Goal: Task Accomplishment & Management: Use online tool/utility

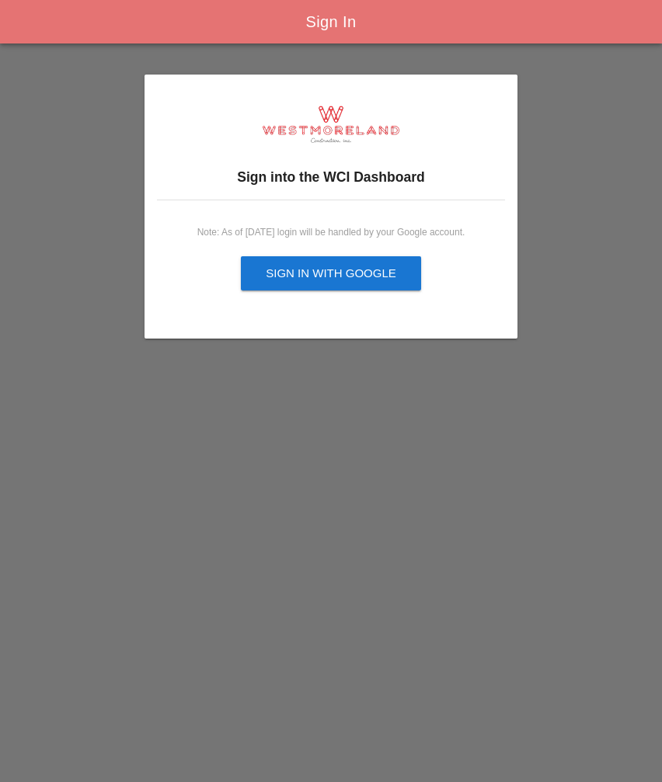
click at [12, 502] on div "Sign In Sign into the WCI Dashboard Note: As of Sept, 2025 login will be handle…" at bounding box center [331, 391] width 662 height 782
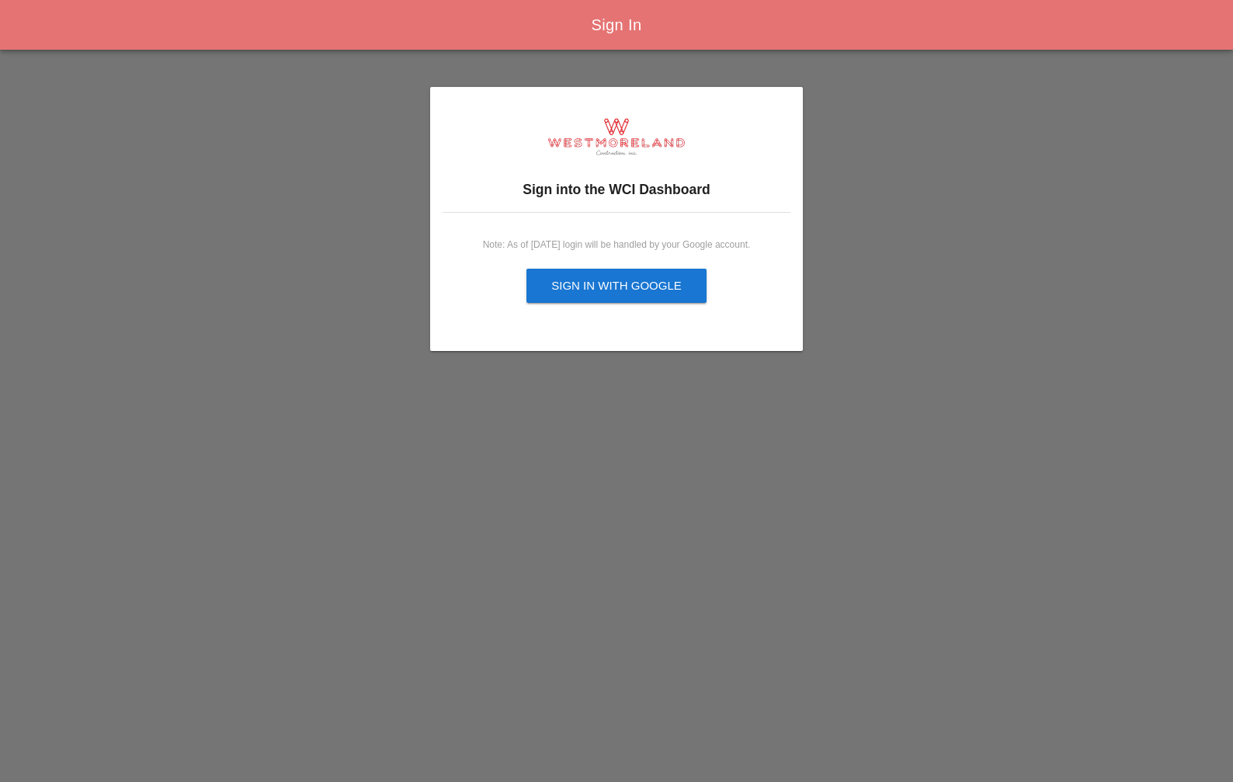
click at [589, 290] on div "Sign in with Google" at bounding box center [616, 286] width 130 height 18
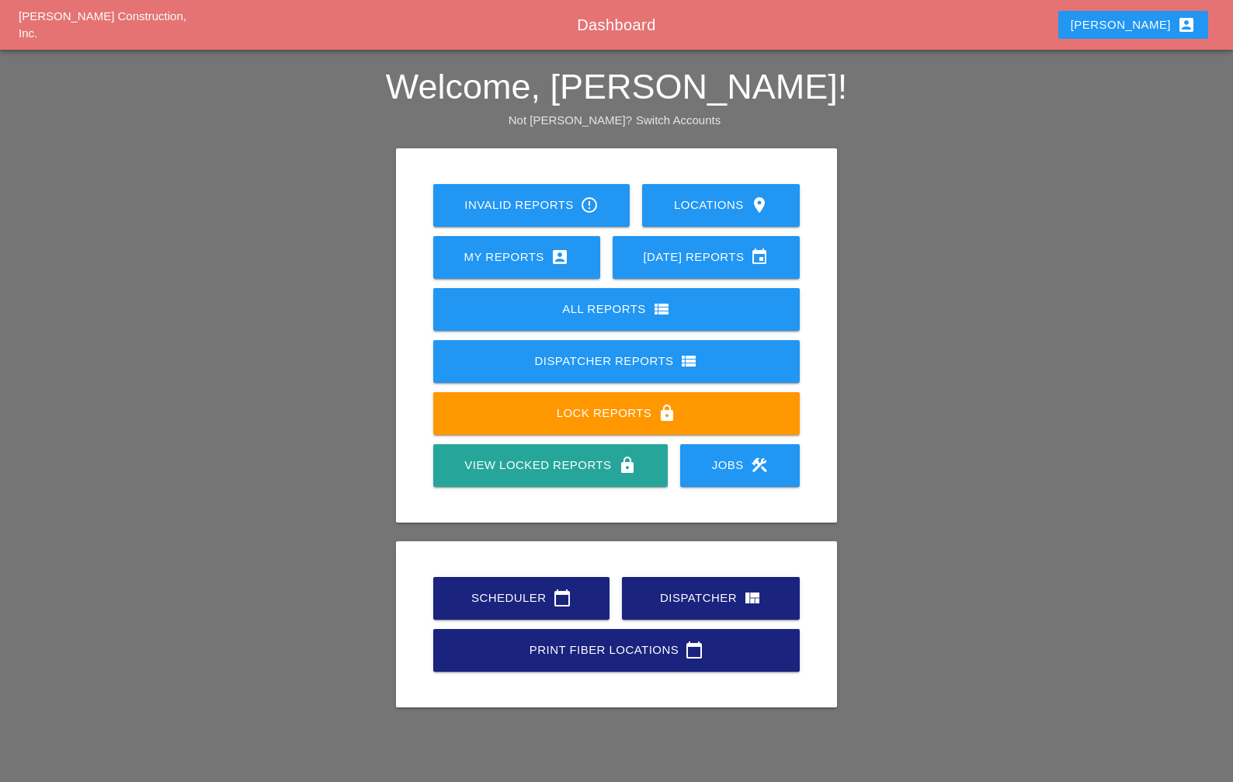
click at [596, 314] on div "All Reports view_list" at bounding box center [617, 309] width 318 height 19
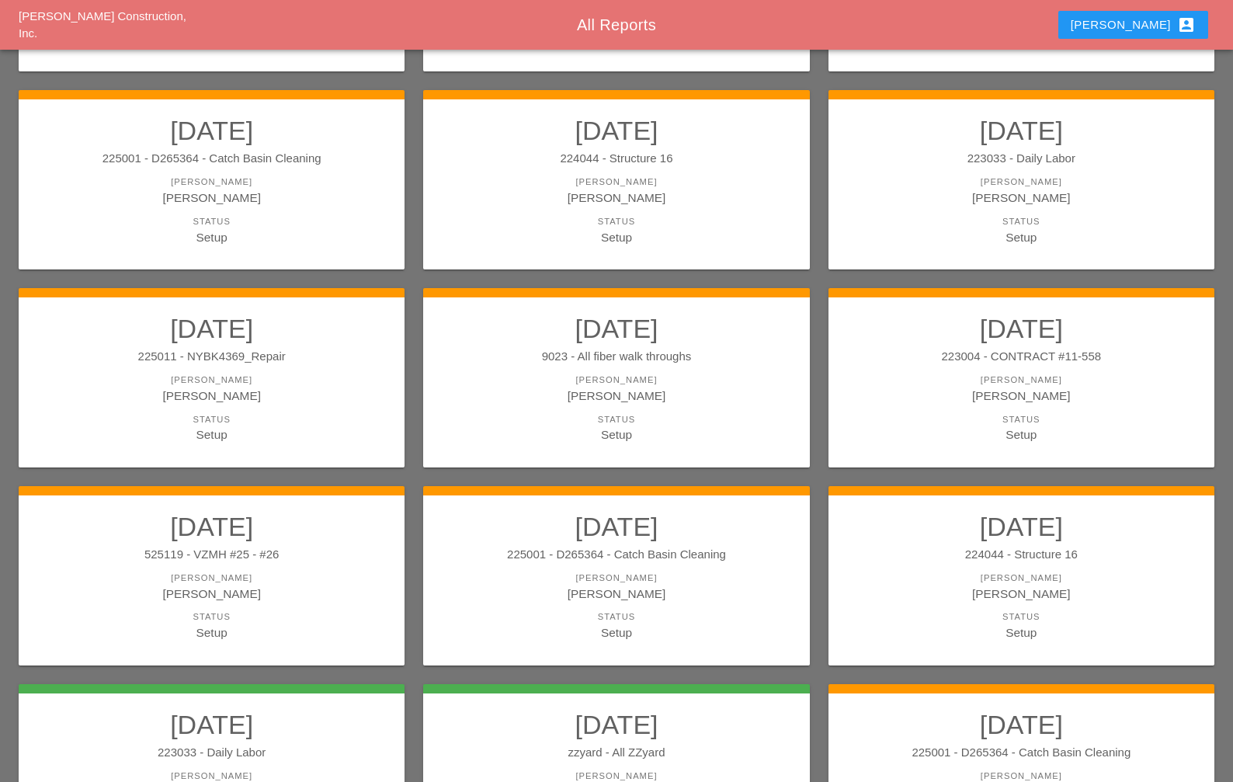
scroll to position [447, 0]
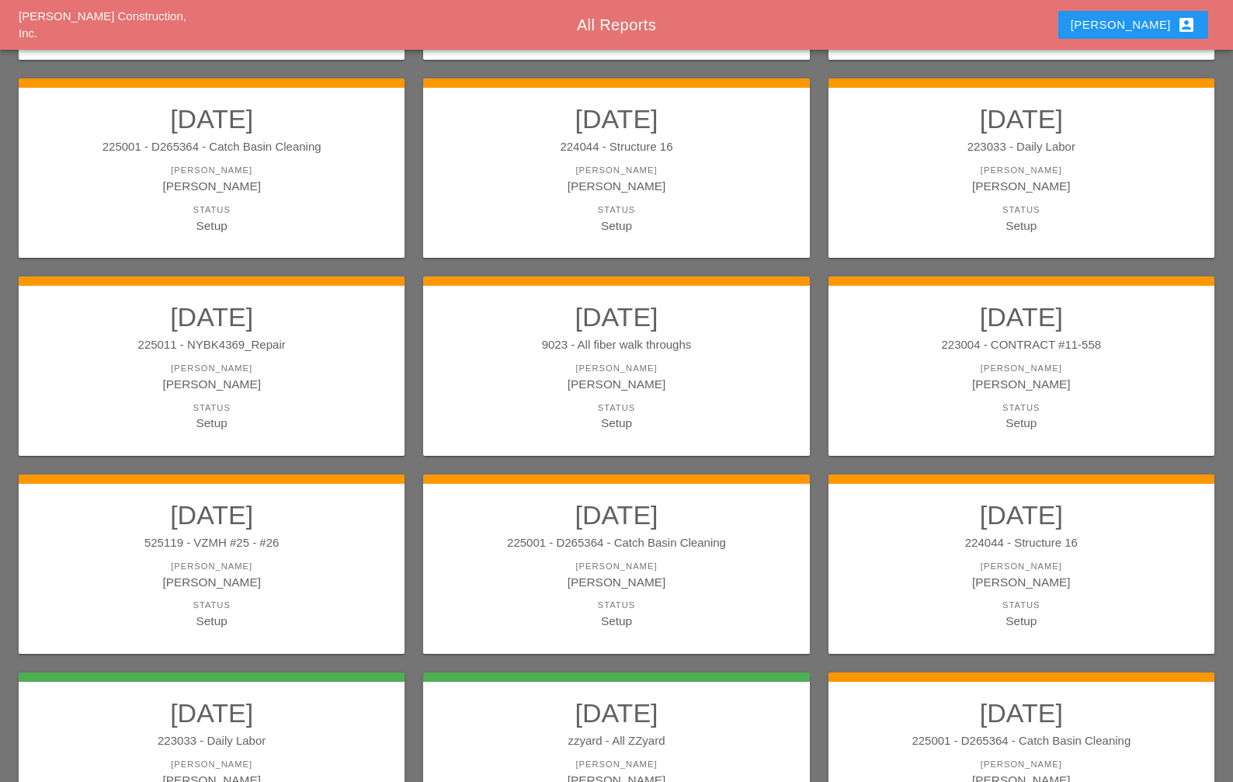
click at [1066, 412] on div "Status" at bounding box center [1021, 408] width 355 height 13
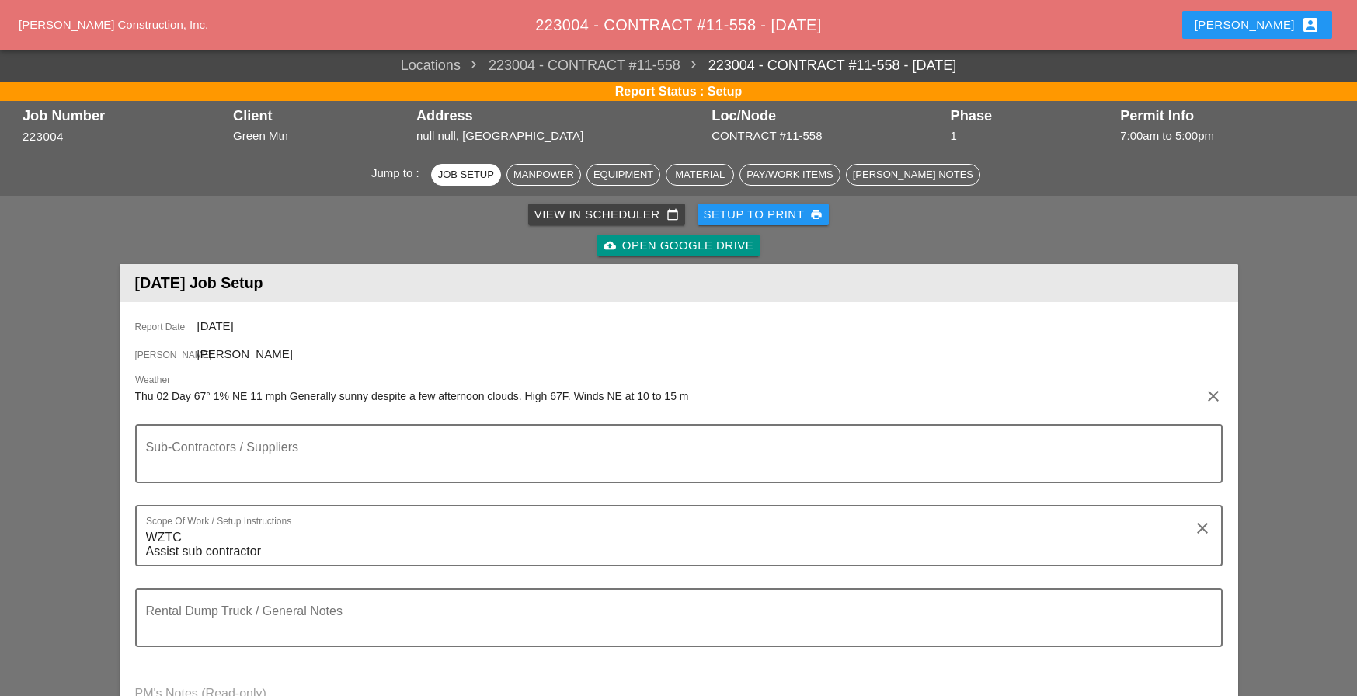
click at [654, 215] on div "View in Scheduler calendar_today" at bounding box center [606, 215] width 144 height 18
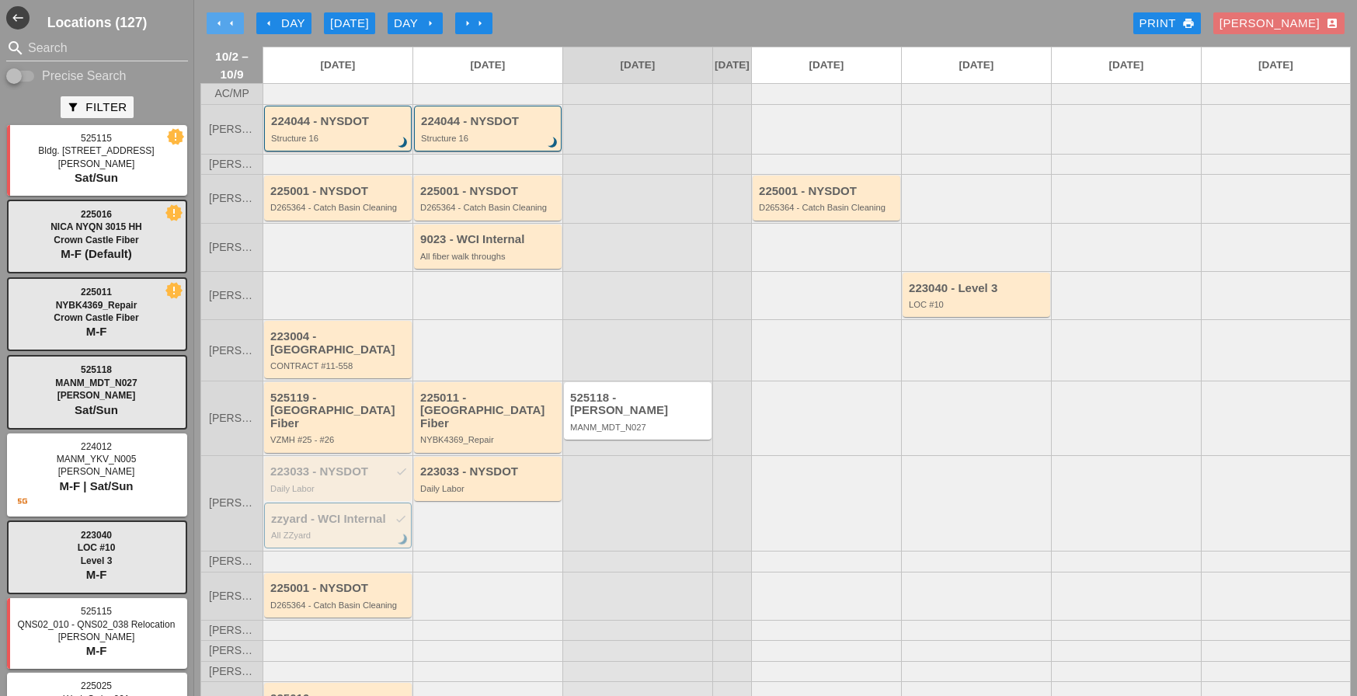
click at [227, 19] on icon "arrow_left" at bounding box center [231, 23] width 12 height 12
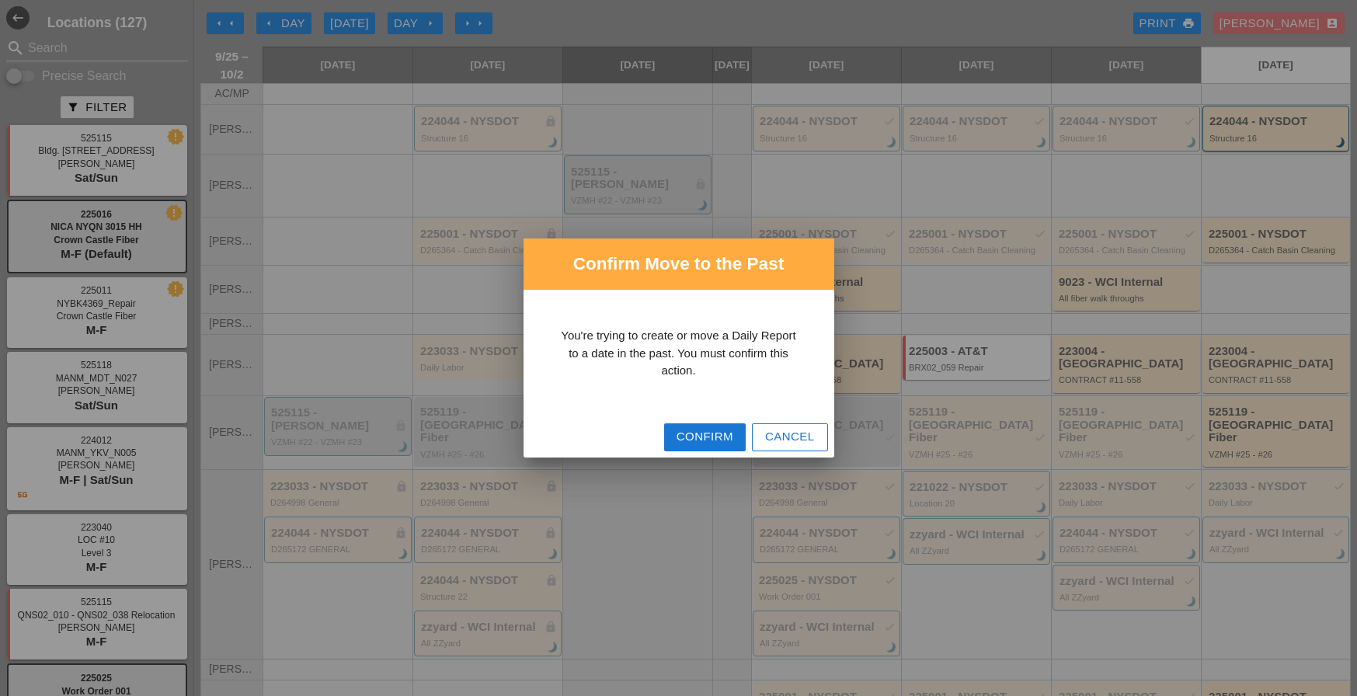
click at [793, 440] on div "Cancel" at bounding box center [790, 437] width 50 height 18
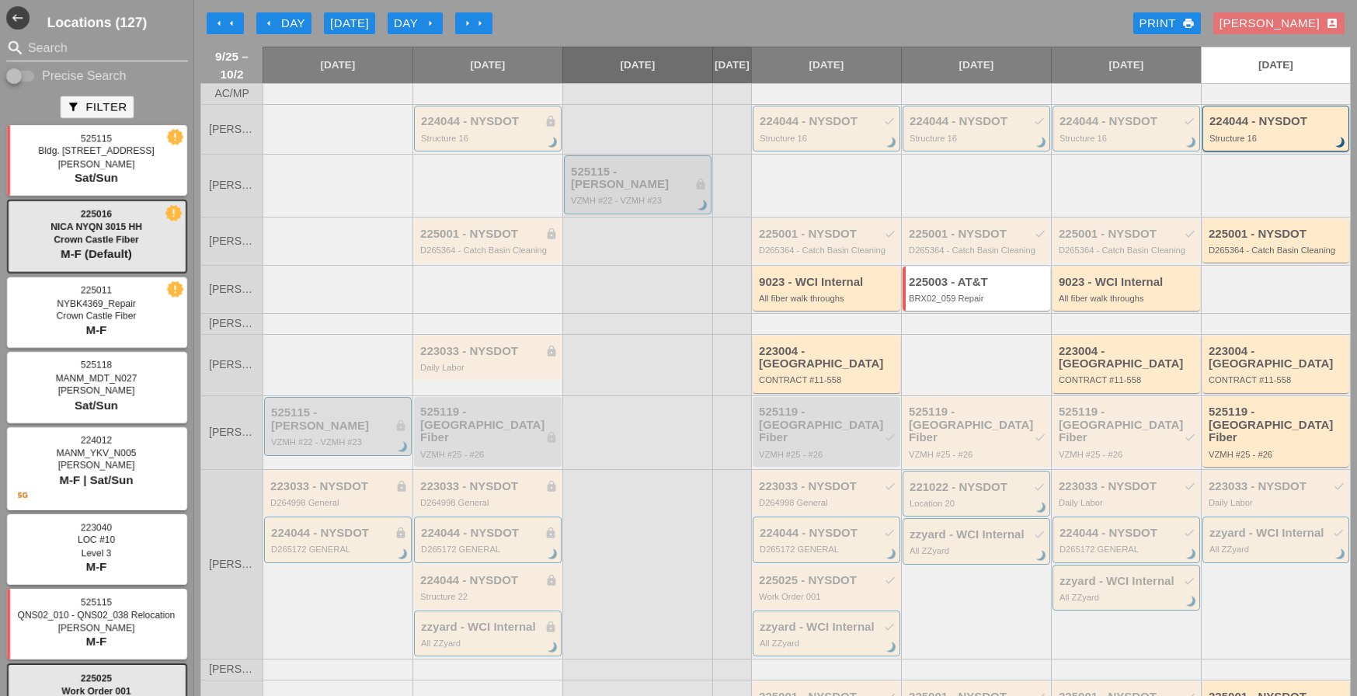
click at [471, 22] on icon "arrow_right" at bounding box center [467, 23] width 12 height 12
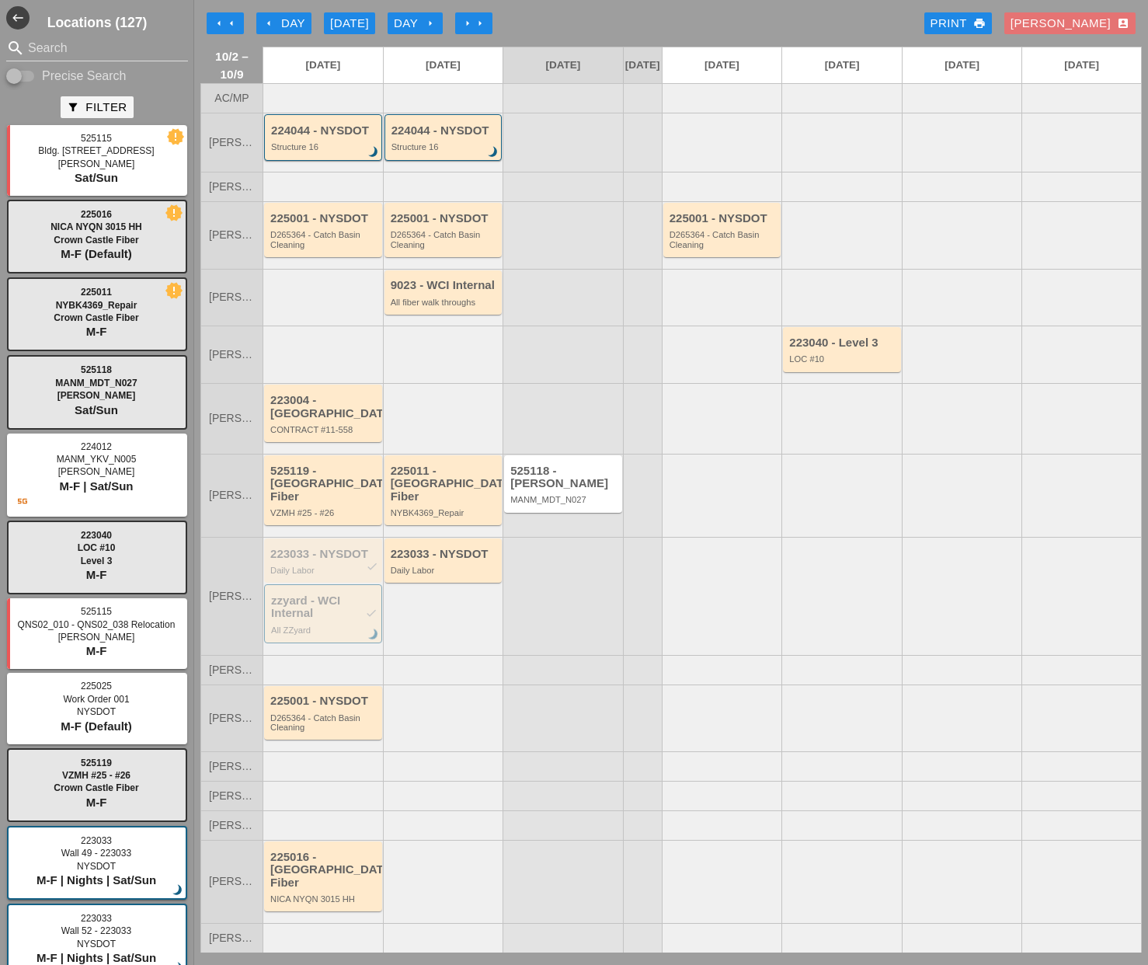
click at [1111, 25] on div "Eli account_box" at bounding box center [1069, 24] width 119 height 18
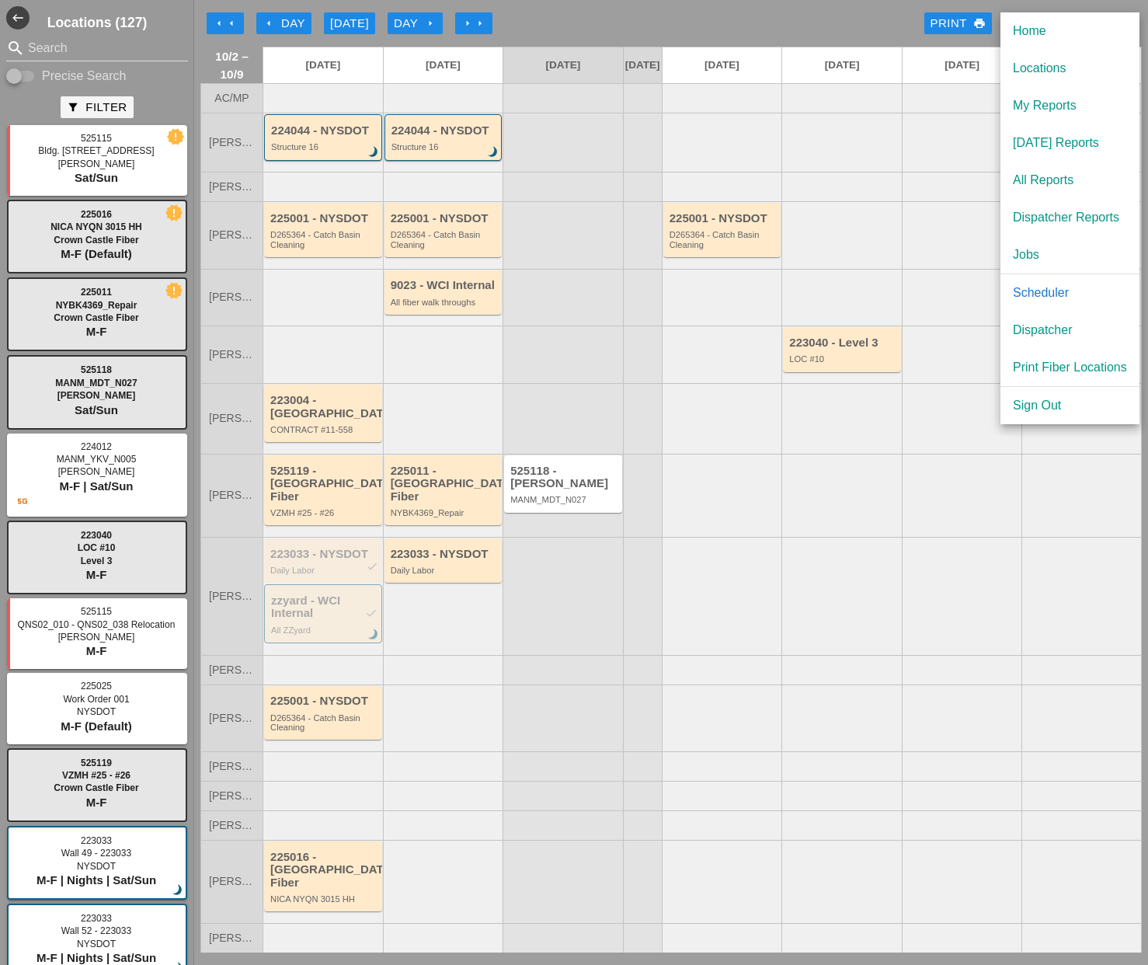
click at [1058, 328] on div "Dispatcher" at bounding box center [1070, 330] width 114 height 19
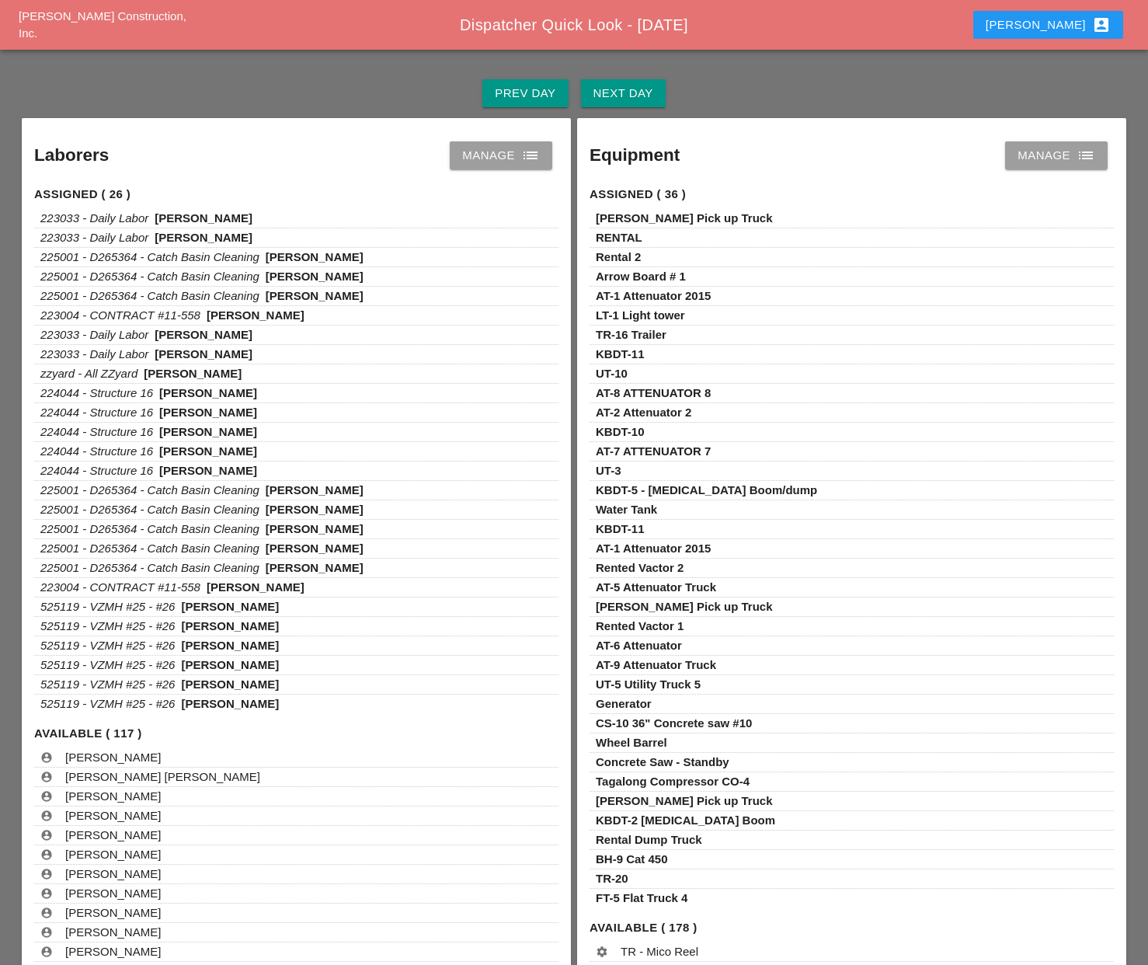
click at [484, 150] on div "Manage list" at bounding box center [501, 155] width 78 height 19
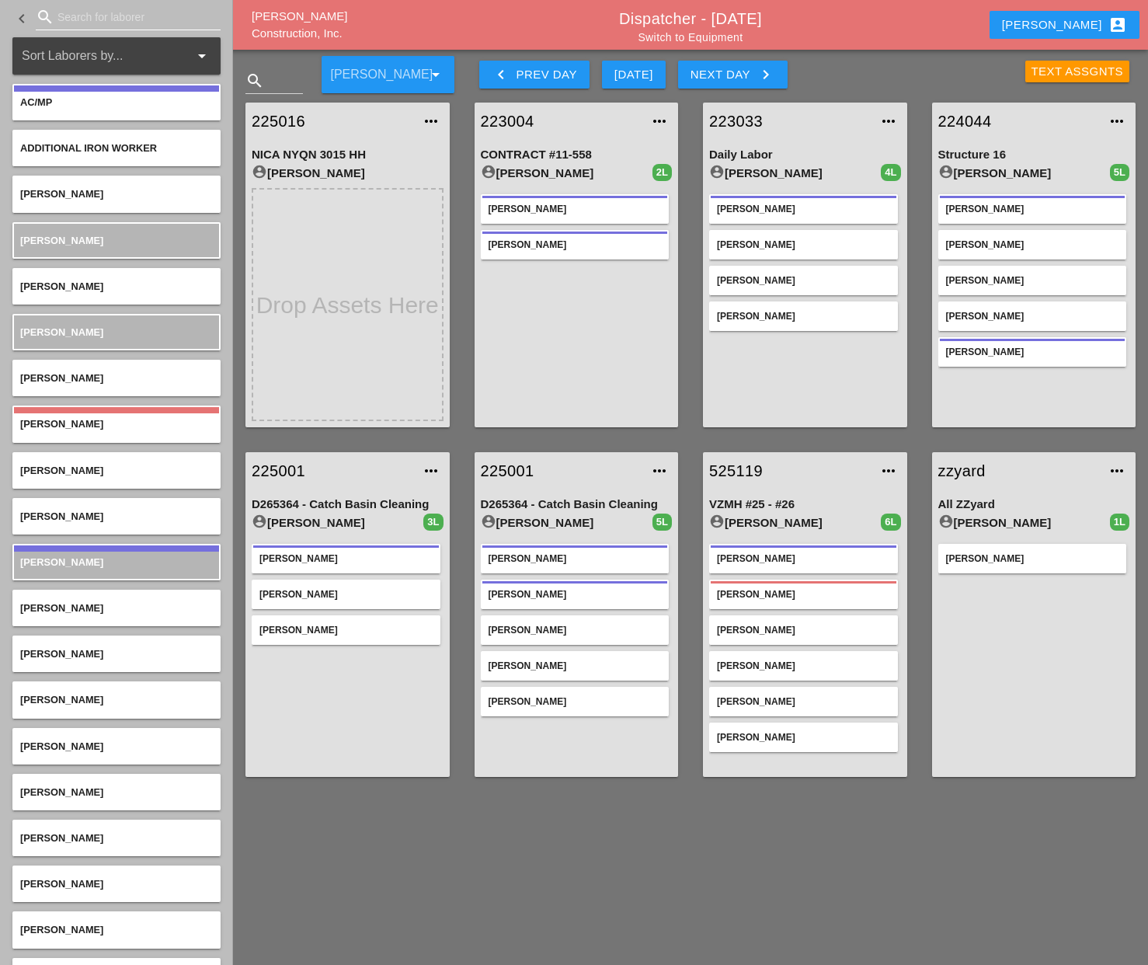
click at [114, 22] on input "Search for laborer" at bounding box center [127, 17] width 141 height 25
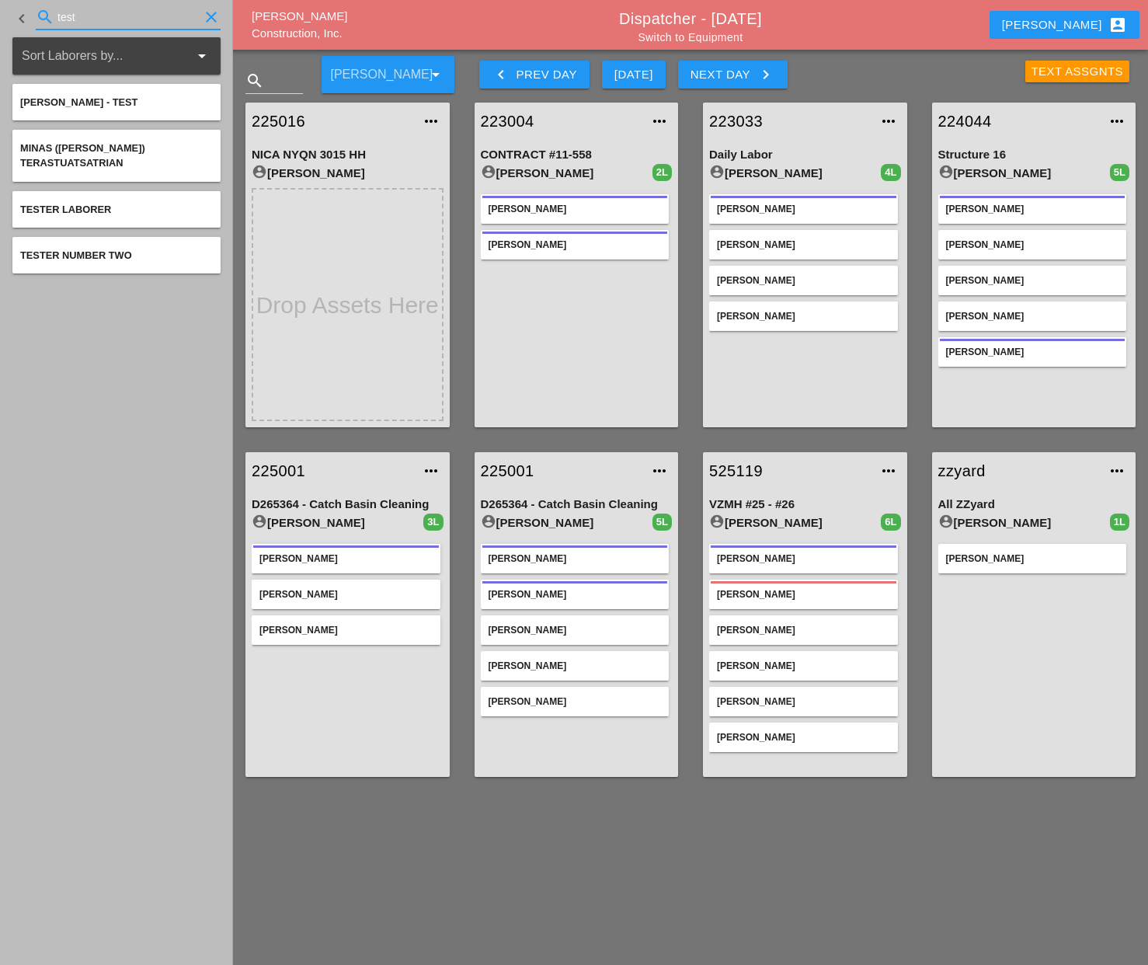
type input "test"
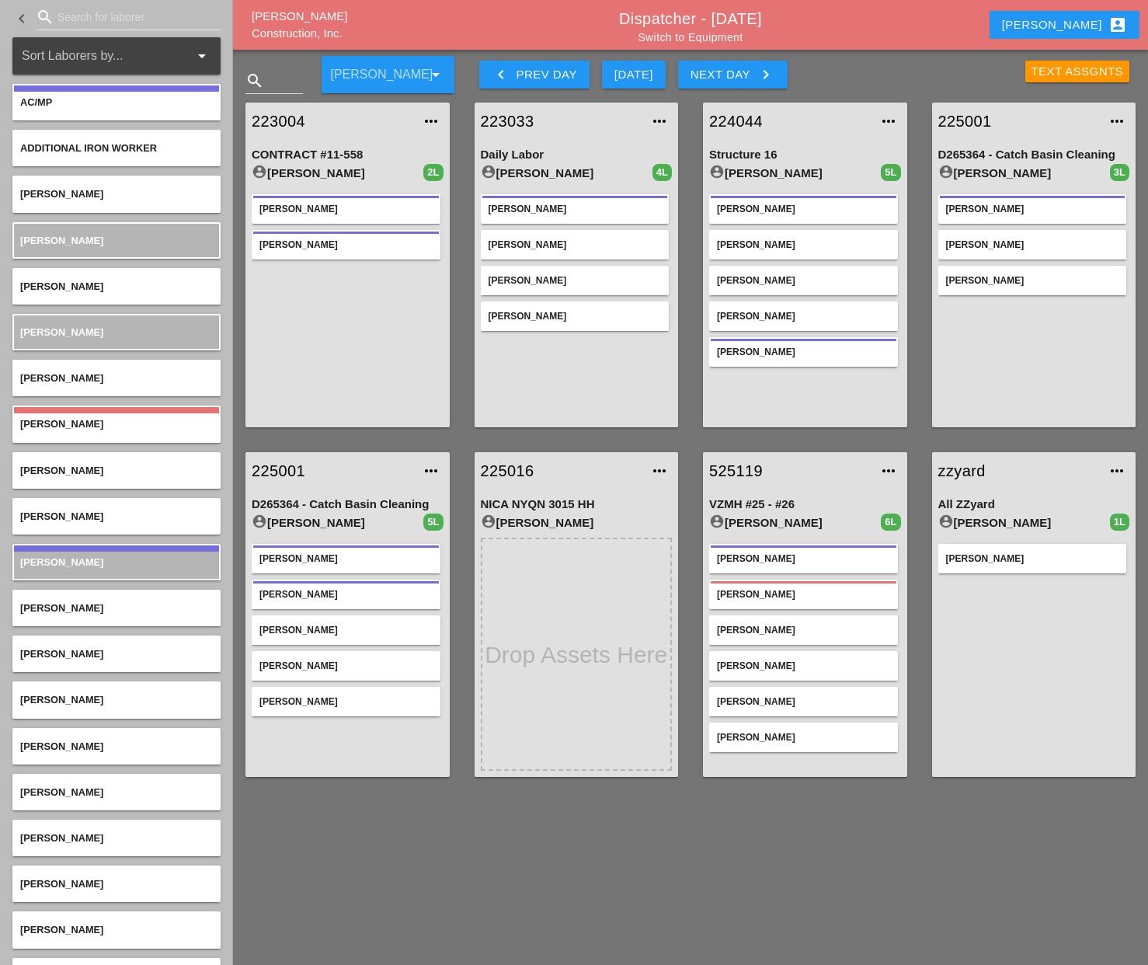
click at [757, 78] on icon "keyboard_arrow_right" at bounding box center [765, 74] width 19 height 19
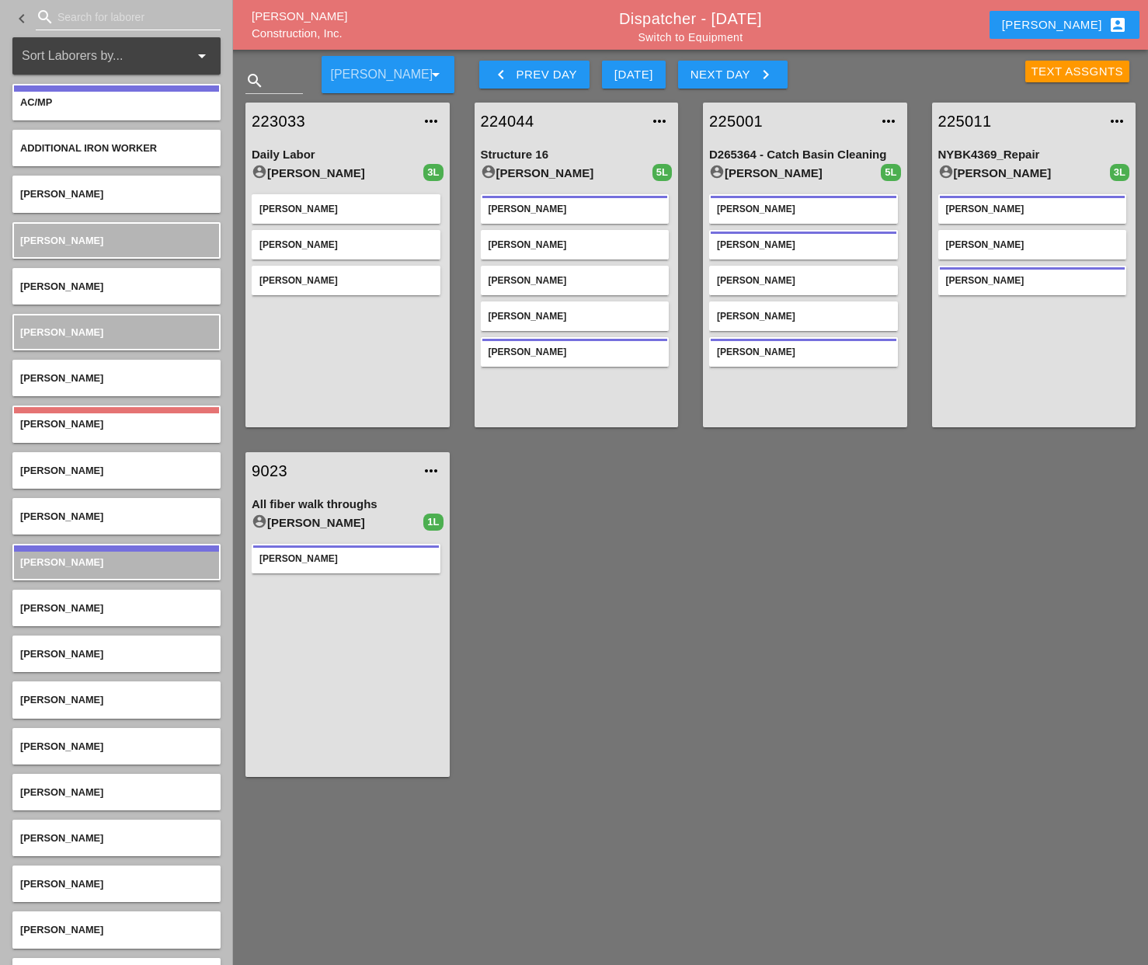
click at [86, 9] on input "Search for laborer" at bounding box center [127, 17] width 141 height 25
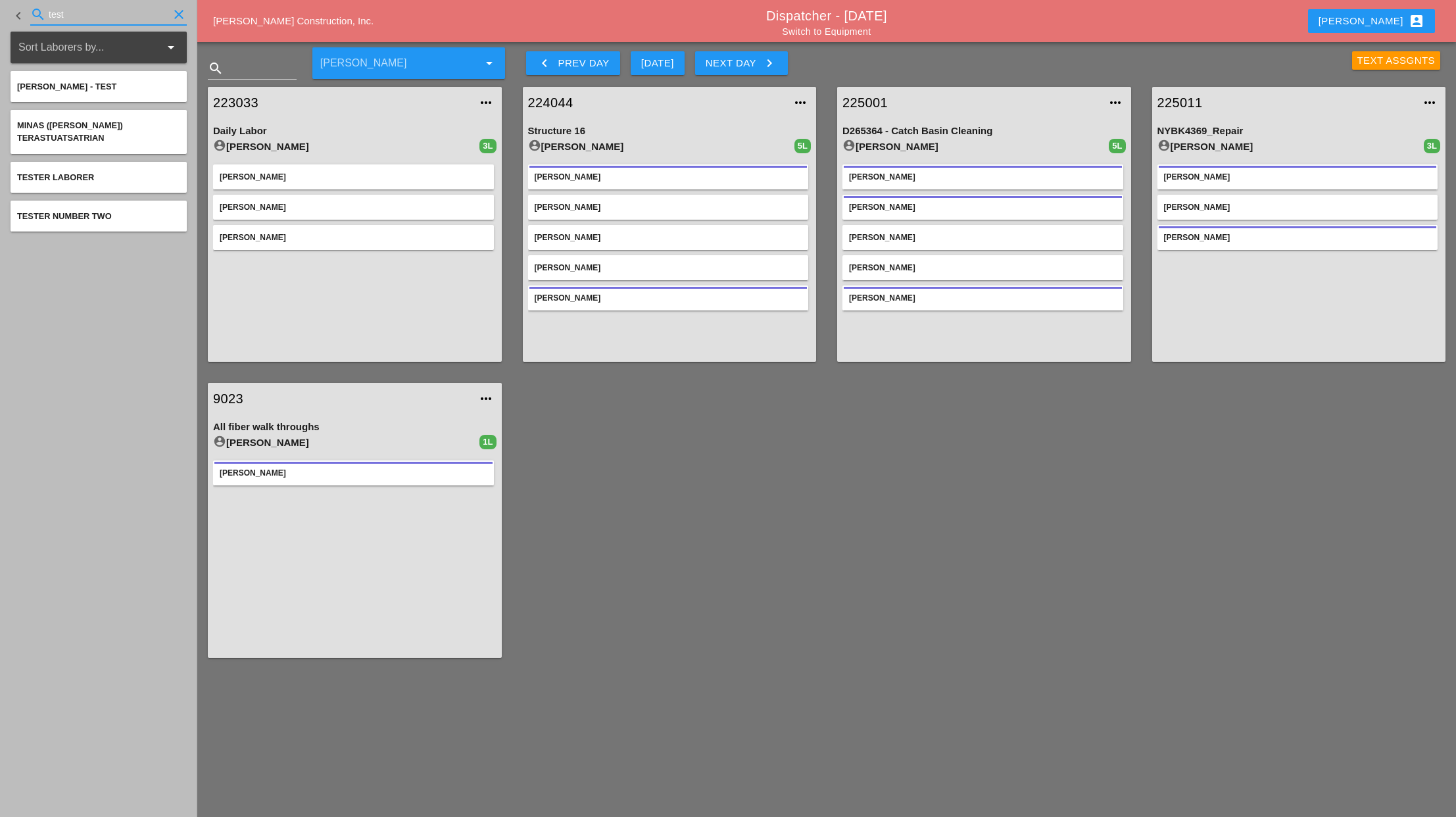
type input "test"
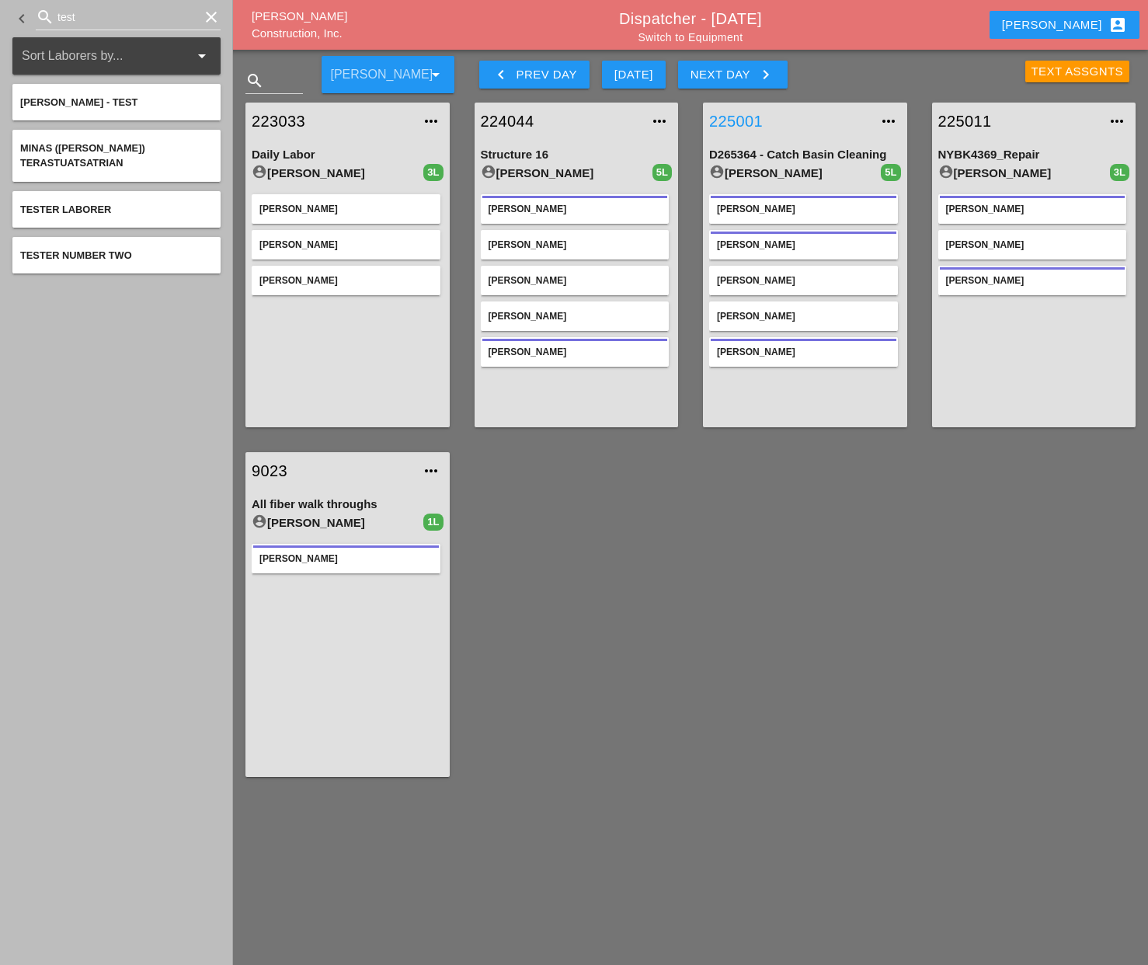
click at [735, 123] on link "225001" at bounding box center [789, 121] width 161 height 23
